Goal: Information Seeking & Learning: Learn about a topic

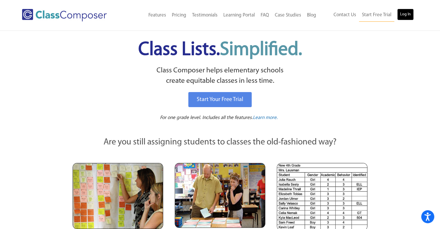
click at [405, 17] on link "Log In" at bounding box center [406, 15] width 17 height 12
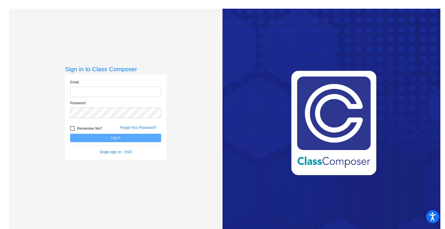
type input "[EMAIL_ADDRESS][DOMAIN_NAME]"
click at [116, 138] on button "Log In" at bounding box center [115, 138] width 91 height 8
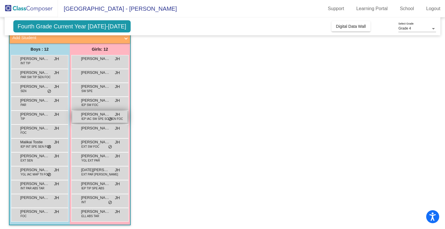
scroll to position [39, 0]
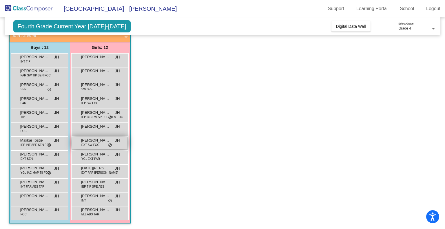
click at [100, 147] on div "[PERSON_NAME] EXT SW FOC JH lock do_not_disturb_alt" at bounding box center [99, 143] width 55 height 12
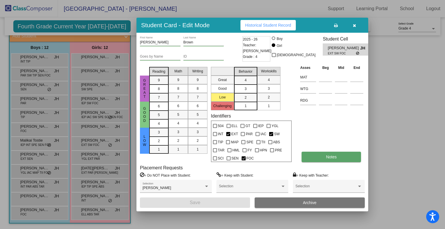
click at [311, 160] on button "Notes" at bounding box center [330, 157] width 59 height 10
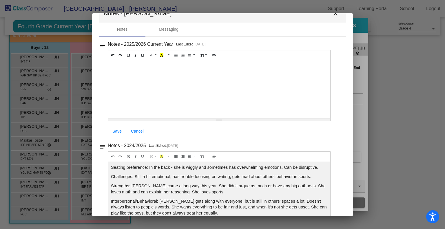
scroll to position [0, 0]
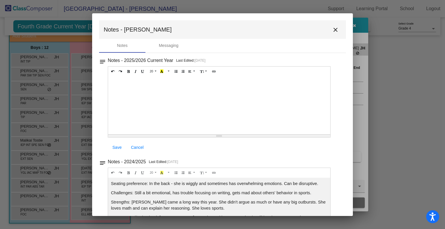
click at [333, 30] on mat-icon "close" at bounding box center [335, 29] width 7 height 7
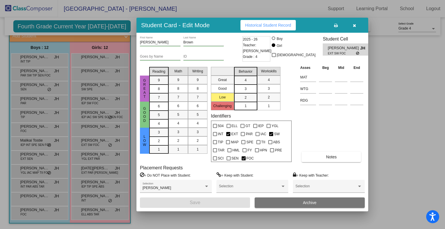
click at [261, 67] on div "Workskills" at bounding box center [268, 71] width 25 height 9
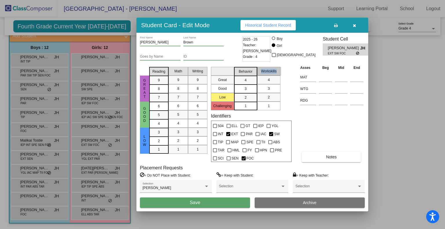
click at [261, 67] on div "Workskills" at bounding box center [268, 71] width 25 height 9
click at [283, 27] on span "Historical Student Record" at bounding box center [268, 25] width 46 height 5
click at [352, 26] on button "button" at bounding box center [354, 25] width 19 height 10
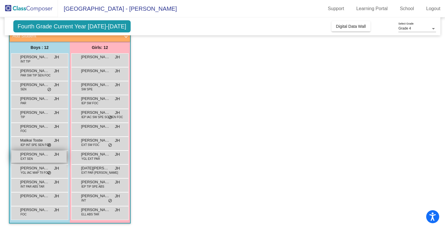
click at [31, 160] on span "EXT SEN" at bounding box center [27, 159] width 12 height 4
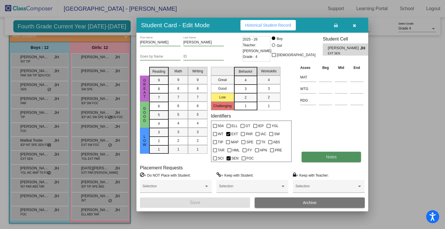
click at [343, 152] on button "Notes" at bounding box center [330, 157] width 59 height 10
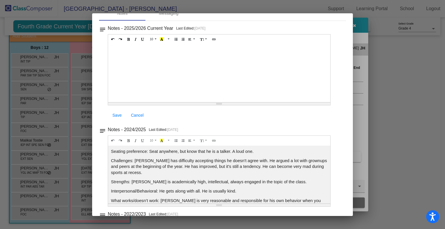
scroll to position [37, 0]
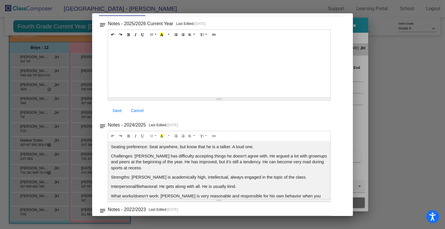
click at [279, 148] on p "Seating preference: Seat anywhere, but know that he is a talker. A loud one." at bounding box center [219, 147] width 216 height 6
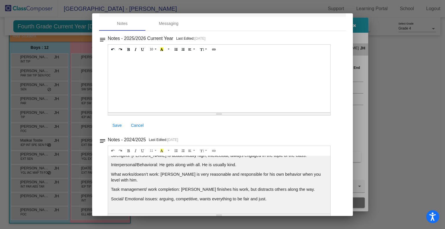
scroll to position [0, 0]
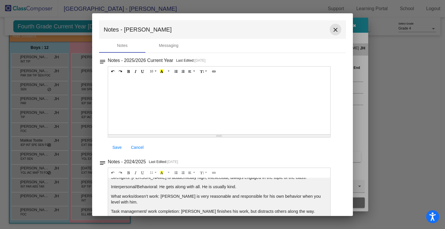
click at [332, 32] on mat-icon "close" at bounding box center [335, 29] width 7 height 7
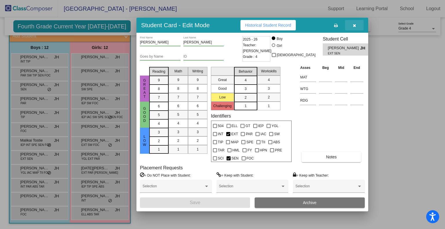
click at [354, 25] on icon "button" at bounding box center [354, 25] width 3 height 4
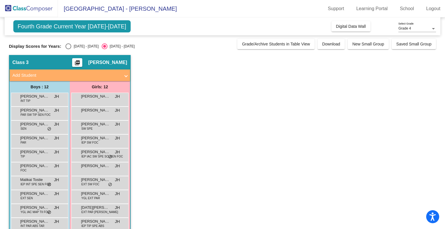
scroll to position [39, 0]
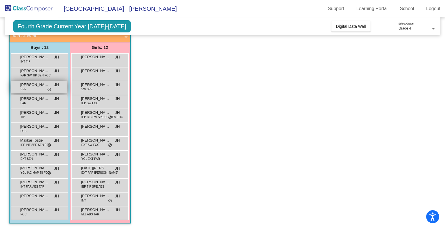
click at [39, 87] on span "[PERSON_NAME]" at bounding box center [34, 85] width 29 height 6
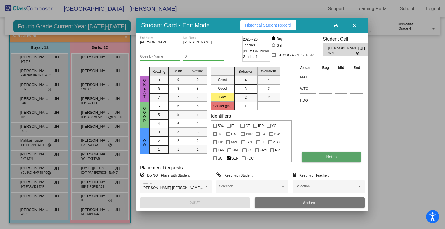
click at [330, 153] on button "Notes" at bounding box center [330, 157] width 59 height 10
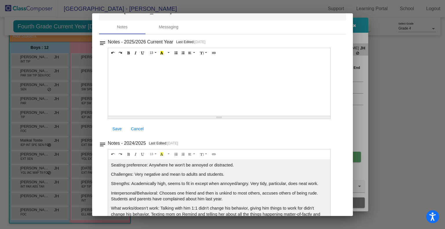
scroll to position [0, 0]
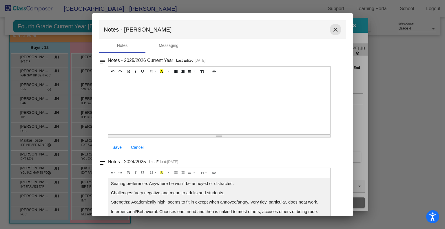
click at [334, 29] on mat-icon "close" at bounding box center [335, 29] width 7 height 7
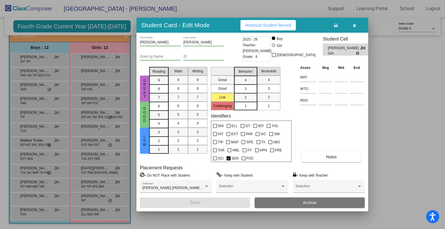
click at [354, 24] on icon "button" at bounding box center [354, 25] width 3 height 4
